Goal: Information Seeking & Learning: Learn about a topic

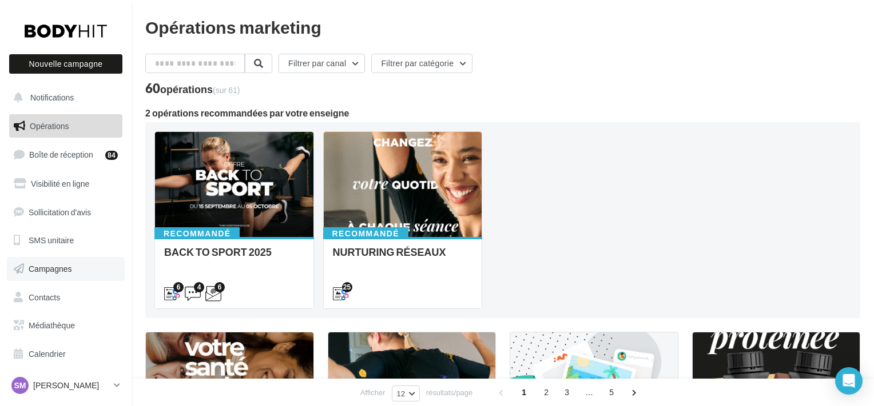
click at [50, 275] on link "Campagnes" at bounding box center [66, 269] width 118 height 24
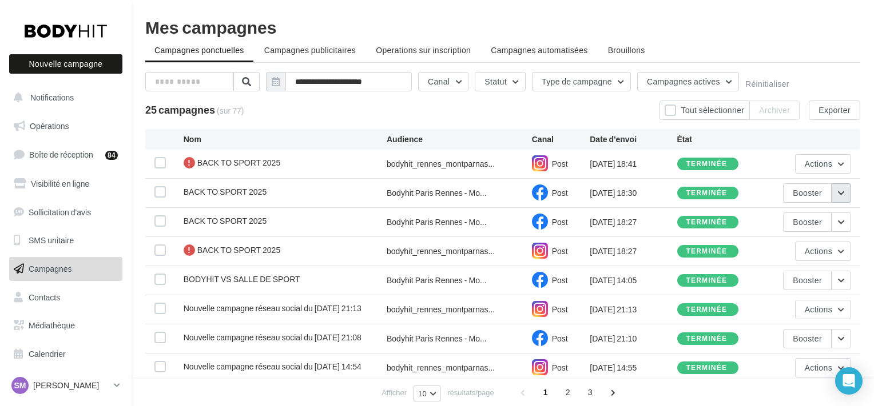
click at [833, 191] on button "button" at bounding box center [840, 193] width 19 height 19
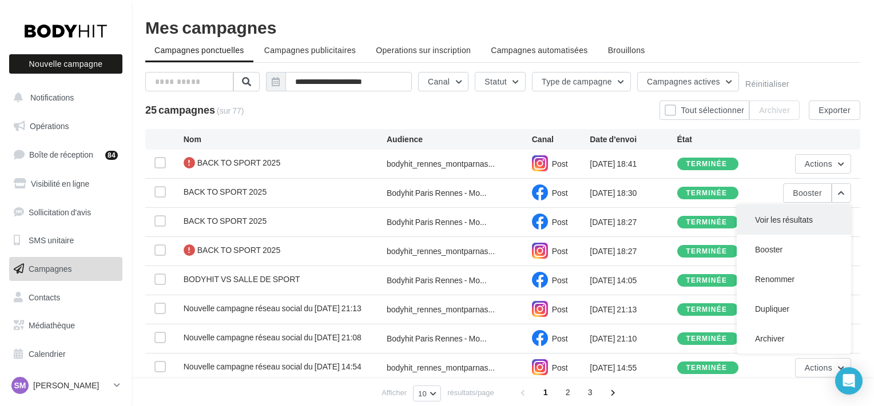
click at [817, 216] on button "Voir les résultats" at bounding box center [793, 220] width 114 height 30
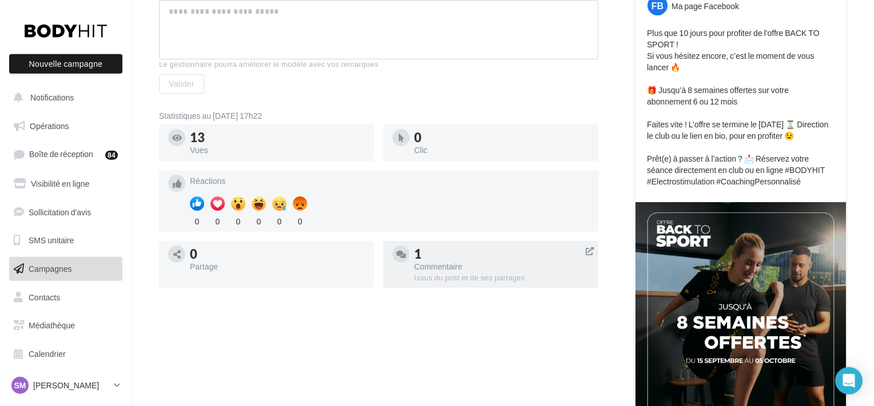
scroll to position [377, 0]
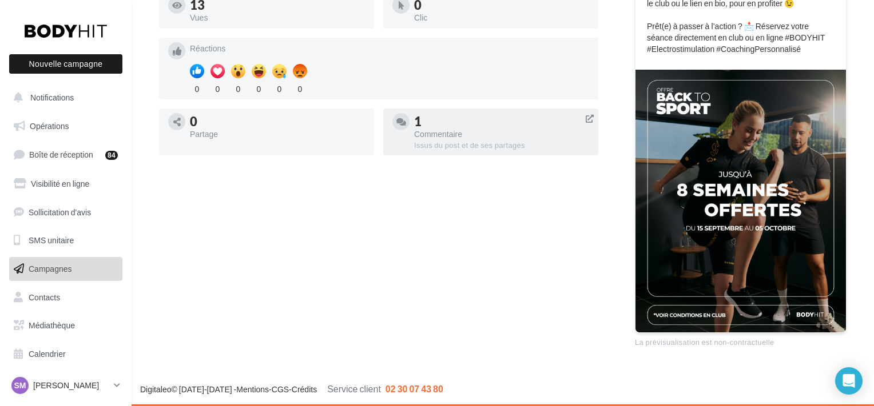
click at [486, 151] on div at bounding box center [490, 150] width 215 height 9
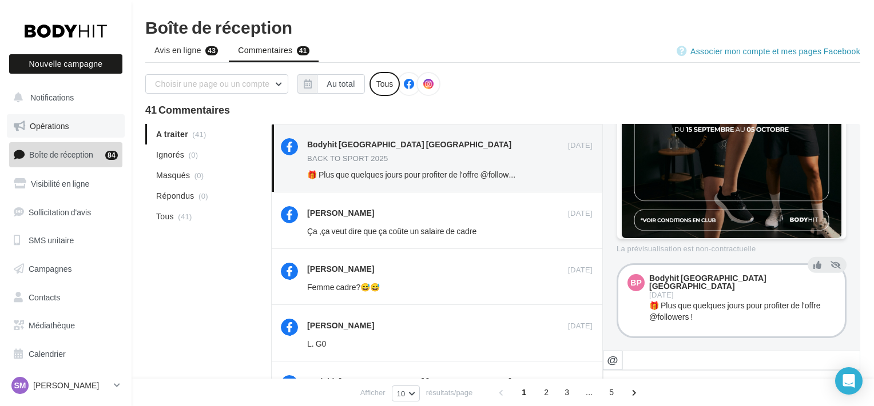
click at [73, 133] on link "Opérations" at bounding box center [66, 126] width 118 height 24
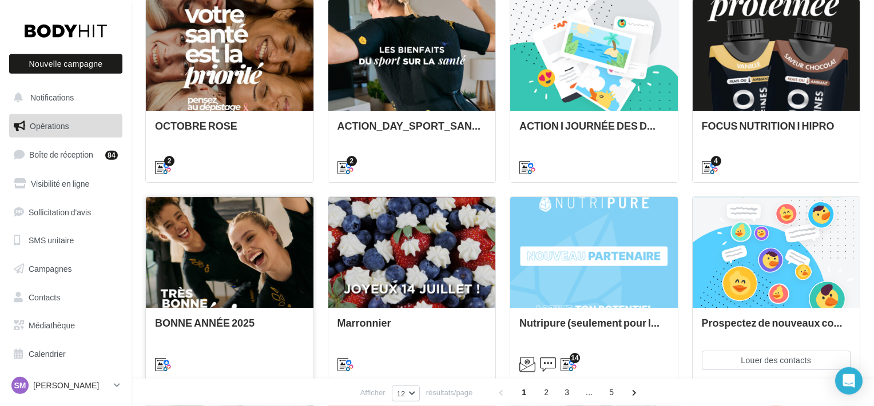
scroll to position [359, 0]
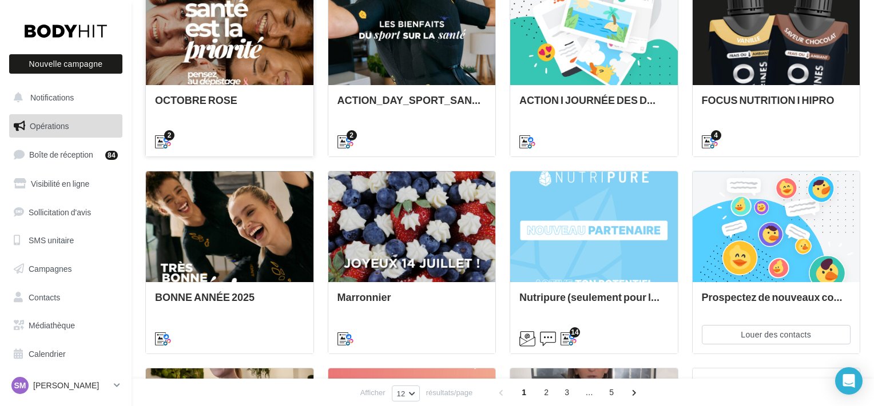
click at [258, 142] on div "2" at bounding box center [229, 141] width 149 height 14
click at [261, 136] on div "2" at bounding box center [229, 141] width 149 height 14
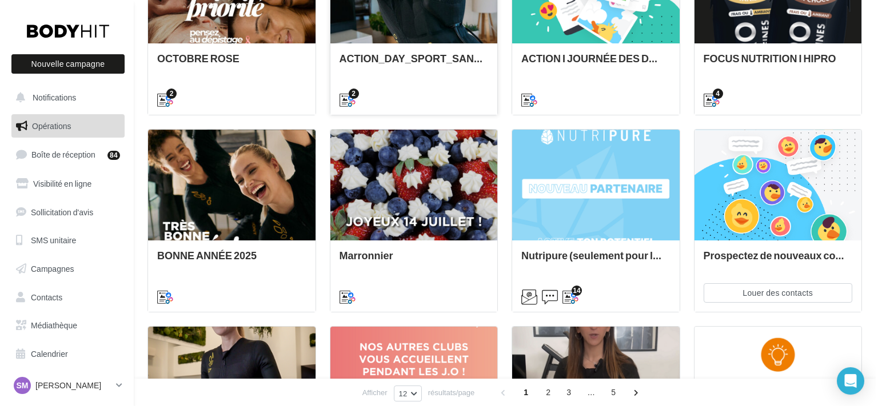
scroll to position [213, 0]
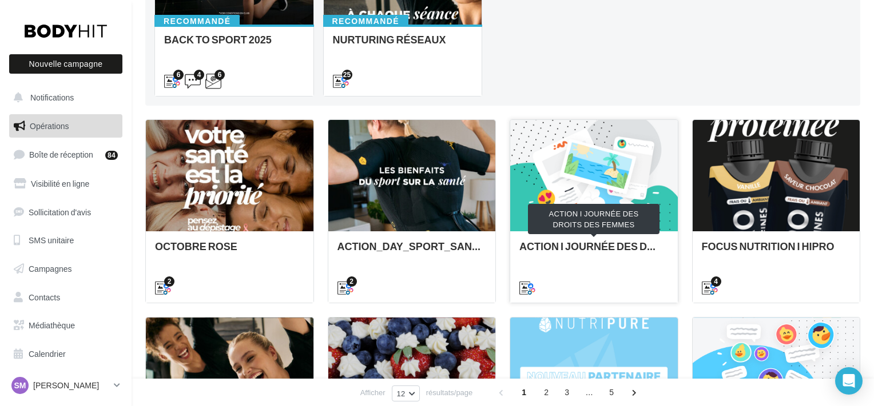
click at [562, 257] on div "ACTION I JOURNÉE DES DROITS DES FEMMES" at bounding box center [593, 252] width 149 height 23
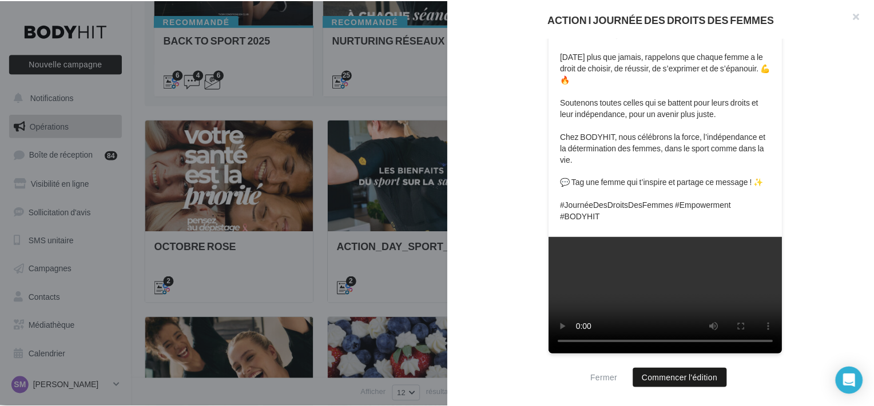
scroll to position [0, 0]
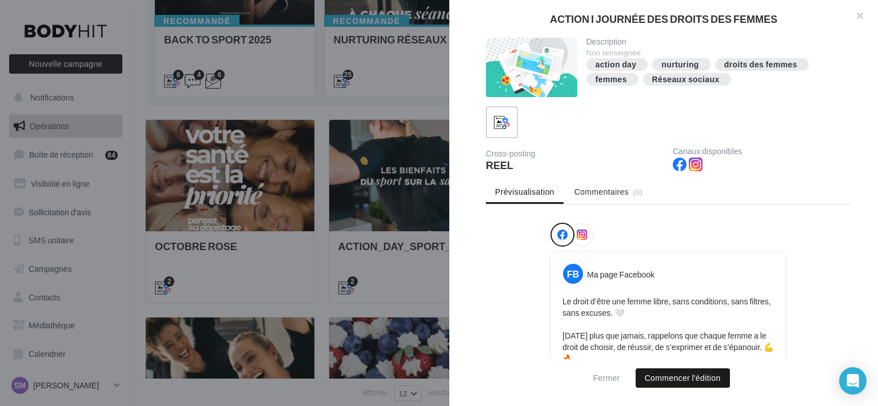
click at [328, 217] on div at bounding box center [439, 203] width 878 height 406
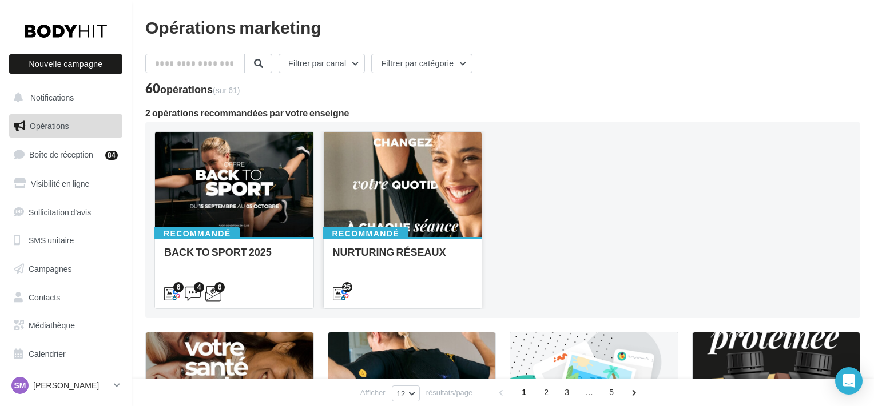
click at [406, 273] on div "NURTURING RÉSEAUX" at bounding box center [403, 272] width 140 height 52
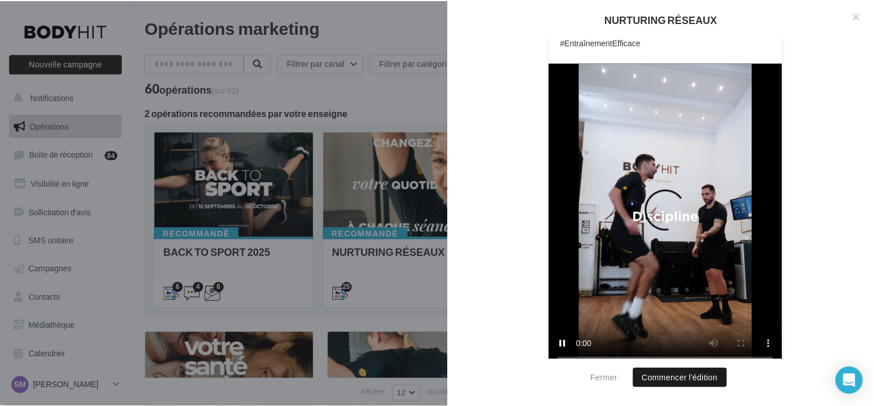
scroll to position [416, 0]
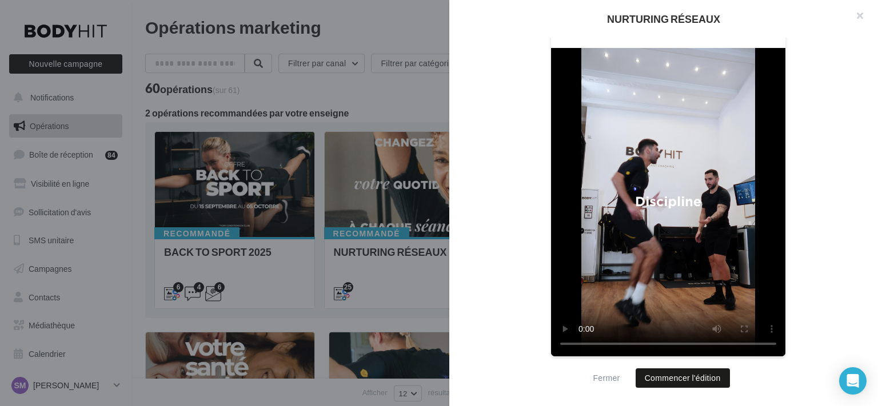
click at [360, 180] on div at bounding box center [439, 203] width 878 height 406
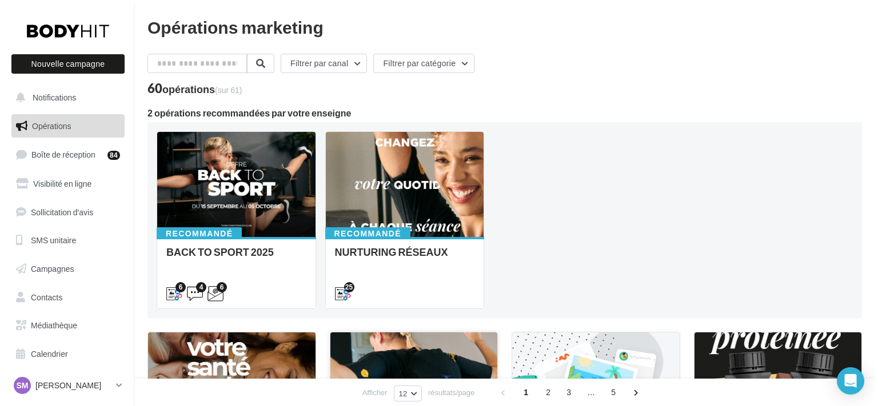
scroll to position [359, 0]
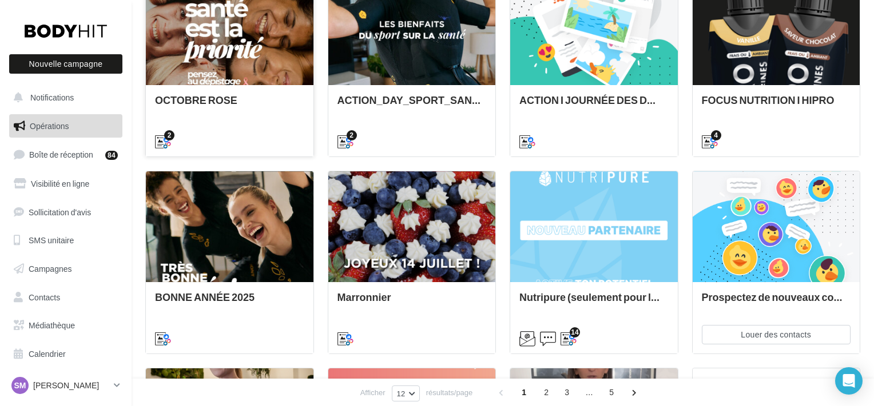
click at [244, 131] on div "2" at bounding box center [229, 141] width 167 height 32
click at [219, 114] on div "OCTOBRE ROSE" at bounding box center [229, 105] width 149 height 23
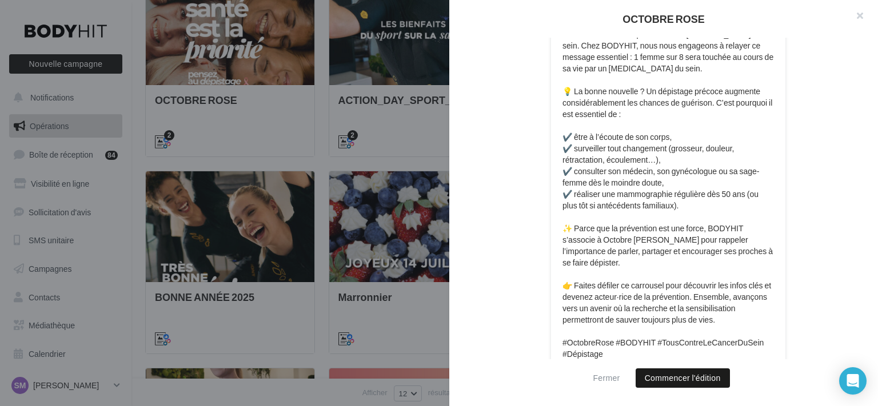
scroll to position [313, 0]
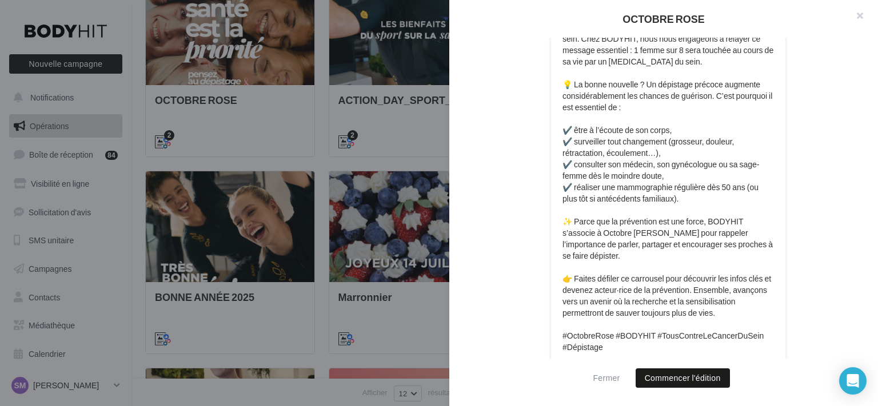
drag, startPoint x: 877, startPoint y: 122, endPoint x: 857, endPoint y: 140, distance: 26.7
click at [873, 150] on div "Description Non renseignée octobre rose Réseaux sociaux 2 Cross-posting CARROUS…" at bounding box center [668, 204] width 438 height 332
click at [836, 131] on div "FB Ma page Facebook 🎀 Octobre Rose commence aujourd’hui ! Chaque année, le mois…" at bounding box center [668, 266] width 365 height 704
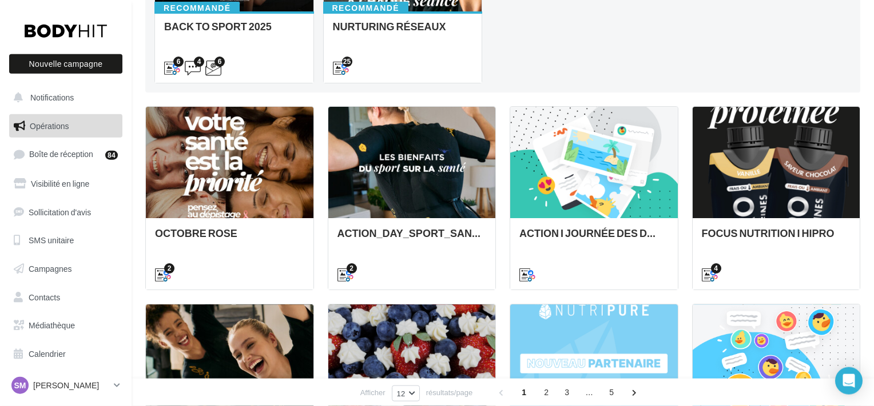
scroll to position [359, 0]
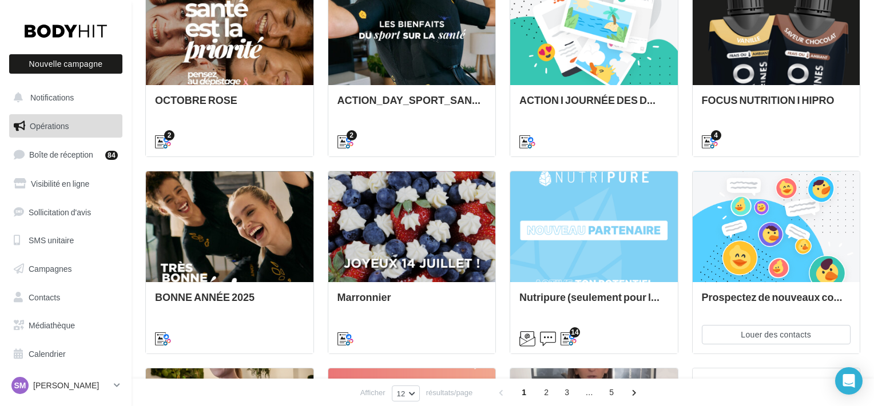
click at [318, 160] on div "OCTOBRE ROSE 2 ACTION_DAY_SPORT_SANTÉ 2 ACTION I JOURNÉE DES DROITS DES FEMMES …" at bounding box center [502, 262] width 715 height 579
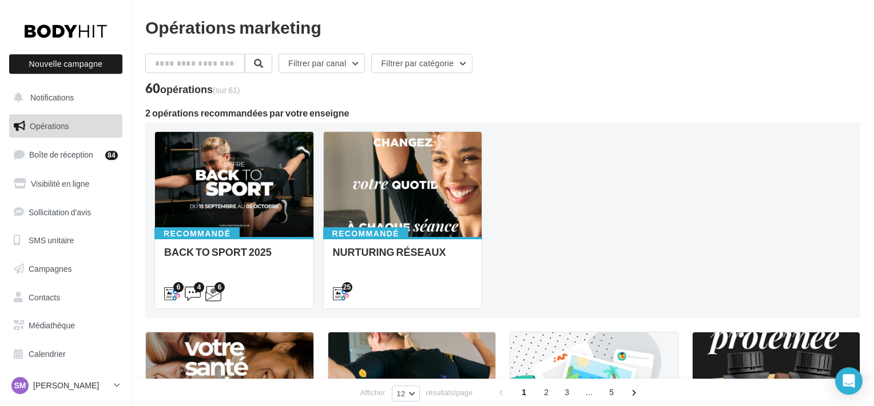
scroll to position [0, 0]
